Goal: Check status: Check status

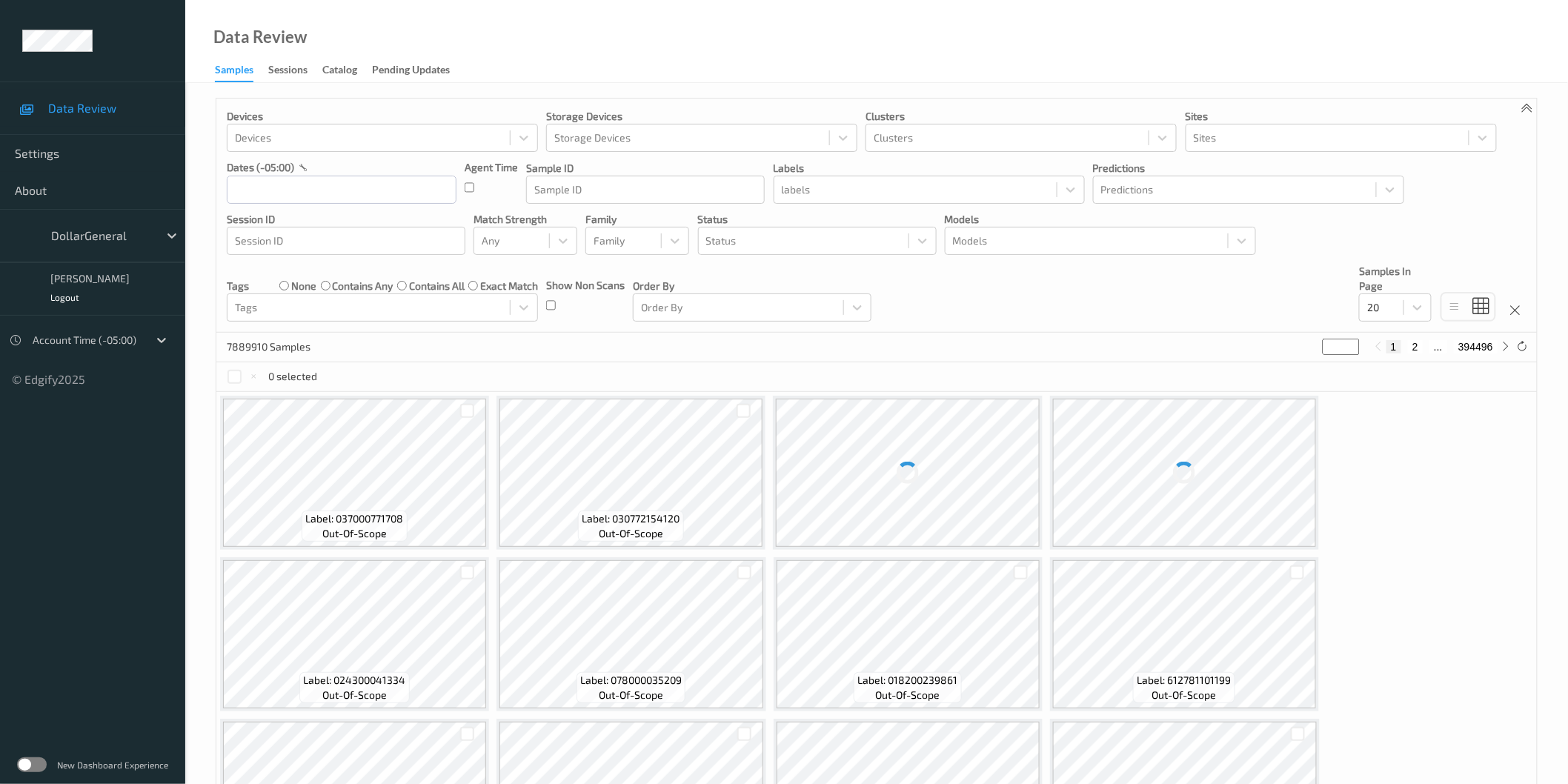
click at [18, 772] on div "New Dashboard Experience" at bounding box center [92, 765] width 185 height 39
click at [30, 766] on label at bounding box center [31, 764] width 30 height 14
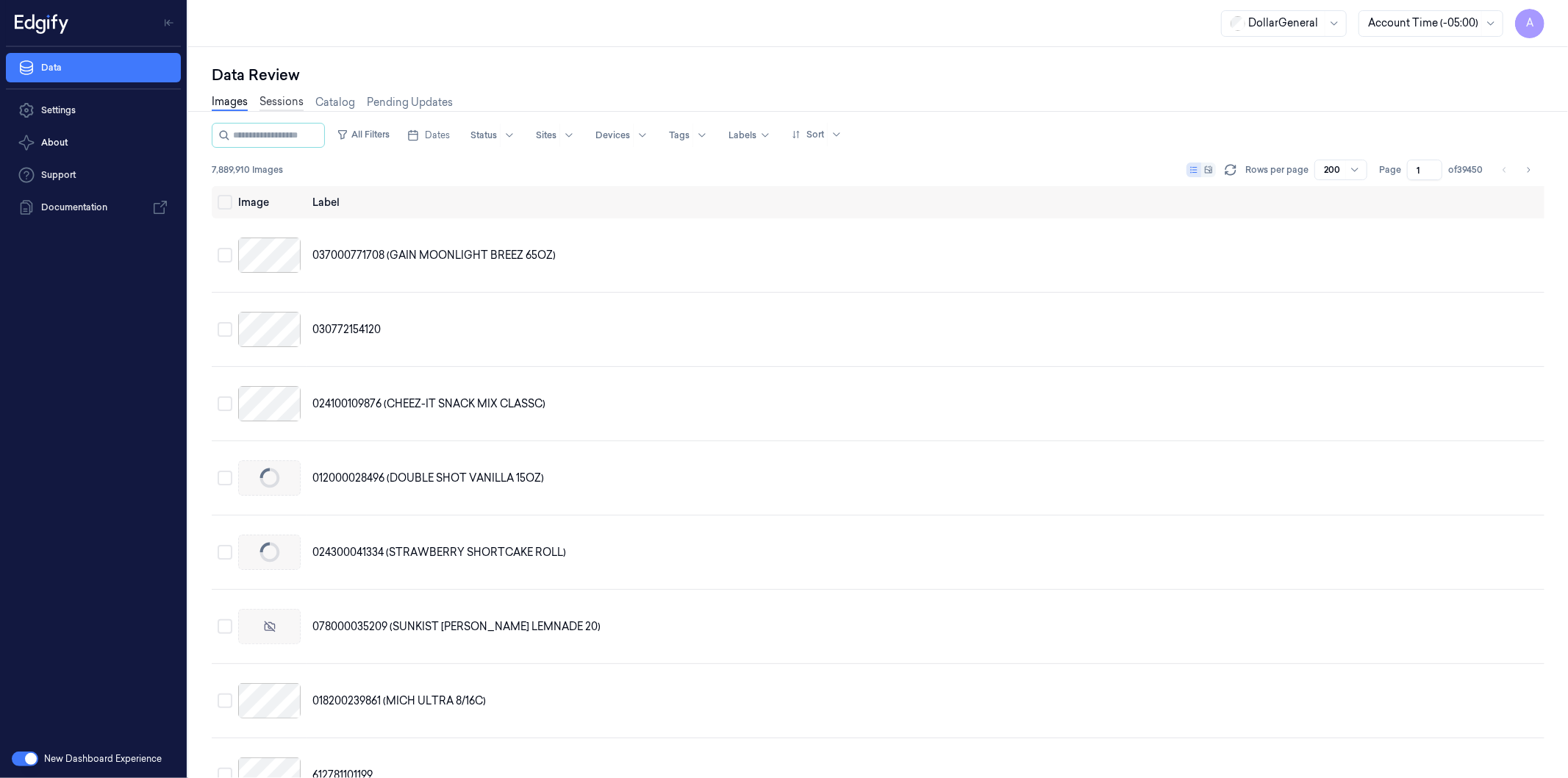
click at [268, 100] on link "Sessions" at bounding box center [281, 103] width 44 height 17
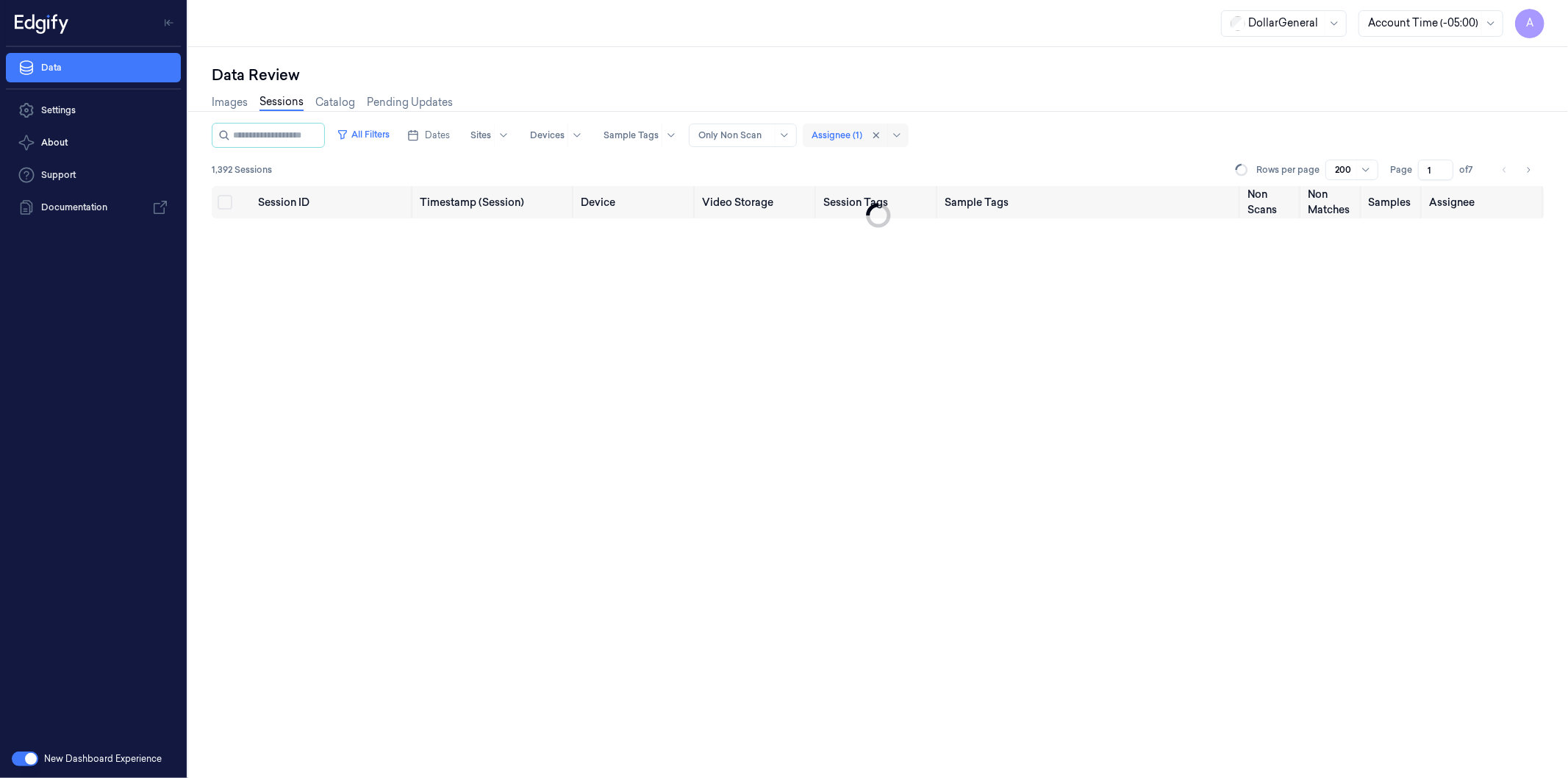
click at [849, 141] on div "Assignee (1)" at bounding box center [837, 135] width 51 height 23
click at [790, 70] on div "Data Review" at bounding box center [878, 75] width 1333 height 20
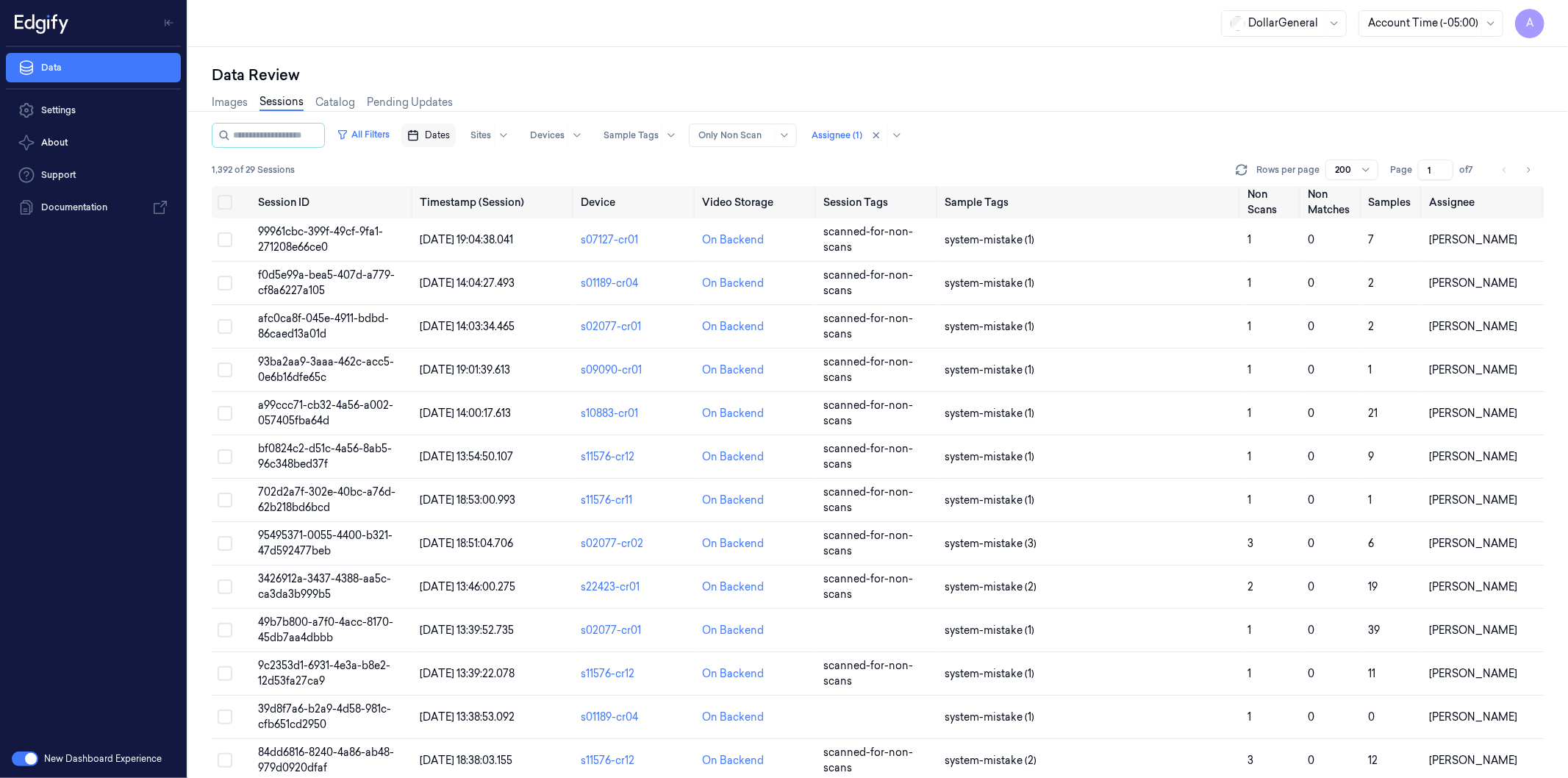
click at [442, 129] on button "Dates" at bounding box center [428, 135] width 54 height 23
click at [457, 256] on button "8" at bounding box center [465, 253] width 23 height 23
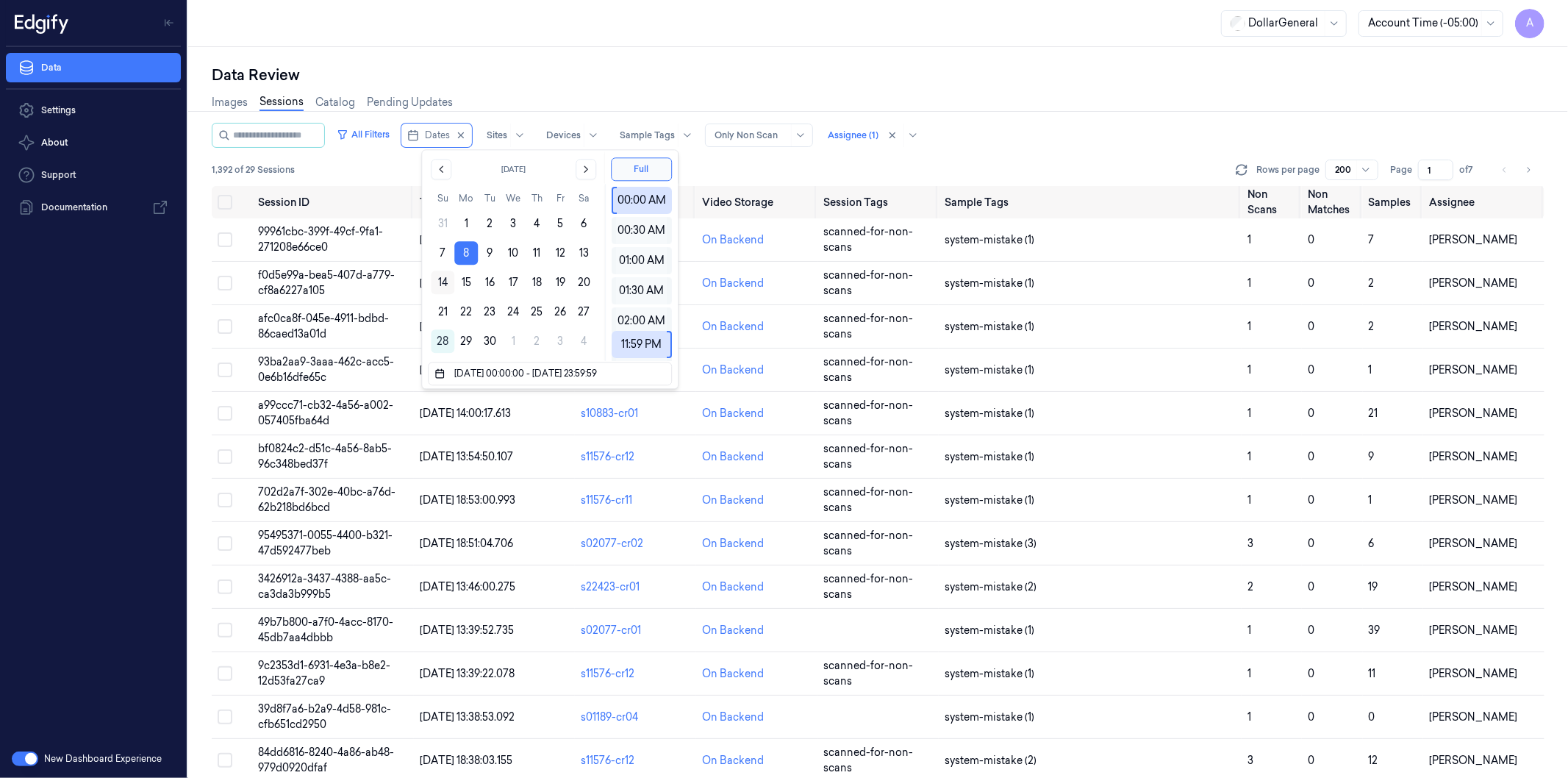
click at [436, 281] on button "14" at bounding box center [442, 282] width 23 height 23
type input "08/09/2025 00:00:00 - 14/09/2025 23:59:59"
click at [580, 79] on div "Data Review" at bounding box center [878, 75] width 1333 height 20
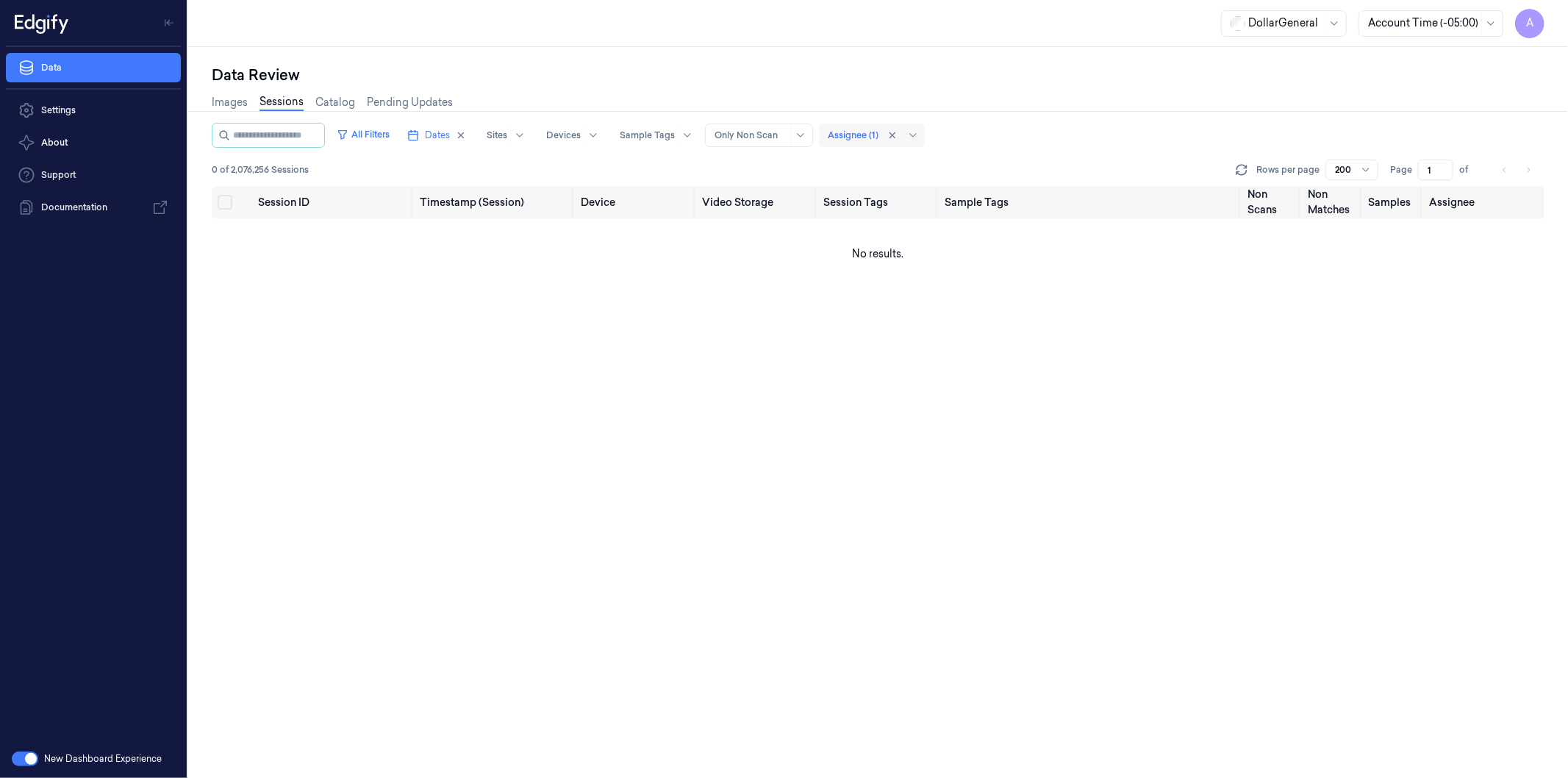
click at [879, 134] on div at bounding box center [852, 135] width 51 height 14
click at [861, 22] on div "DollarGeneral Account Time (-05:00) A" at bounding box center [878, 23] width 1380 height 47
click at [447, 123] on button "Dates" at bounding box center [436, 135] width 70 height 23
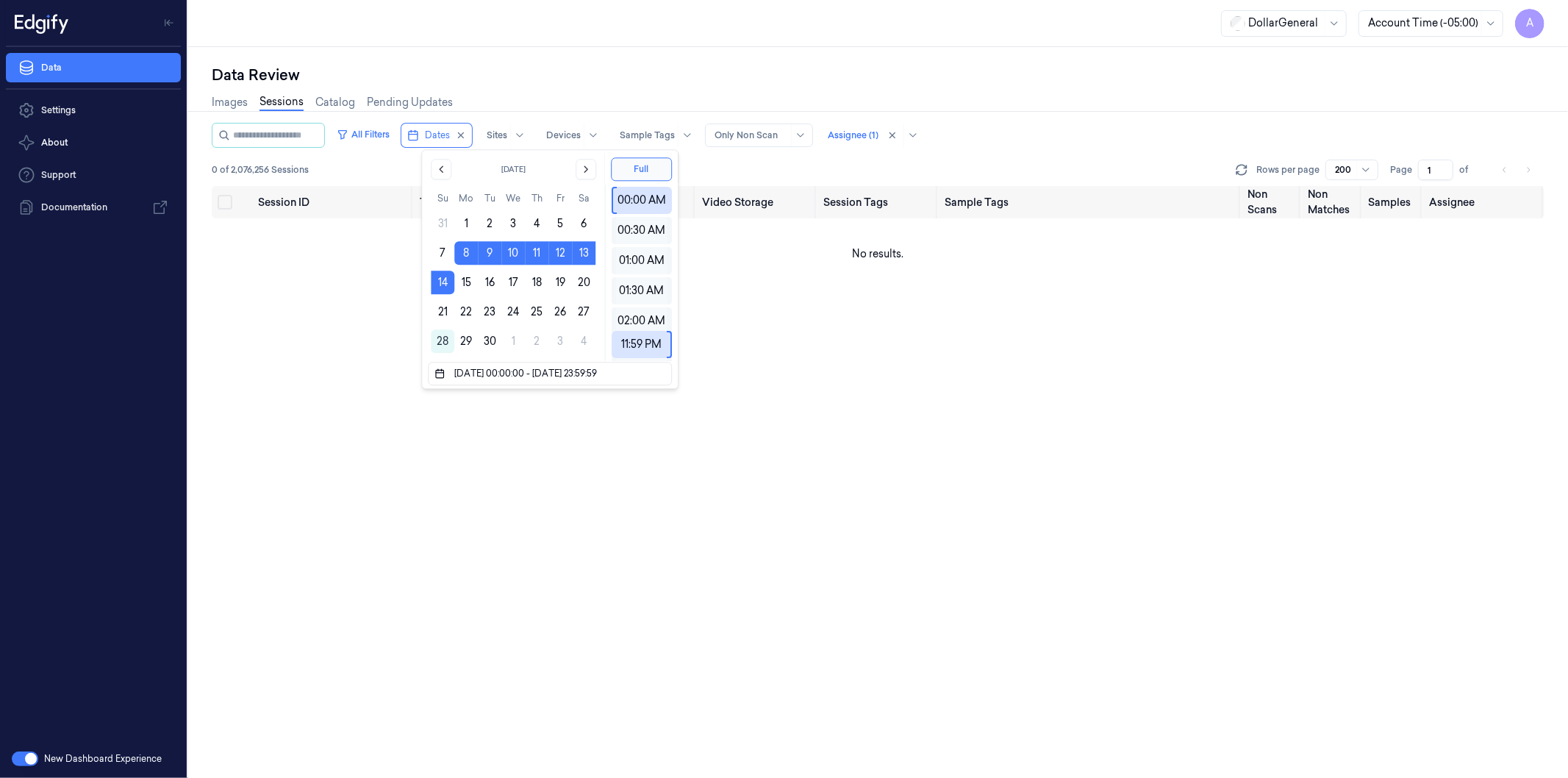
click at [502, 65] on div "Data Review" at bounding box center [878, 75] width 1333 height 20
